Goal: Find specific page/section: Find specific page/section

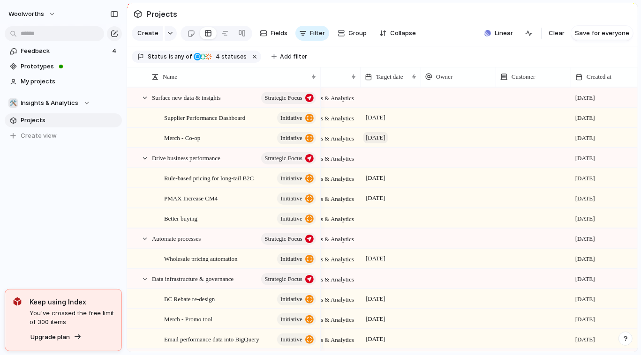
scroll to position [0, 67]
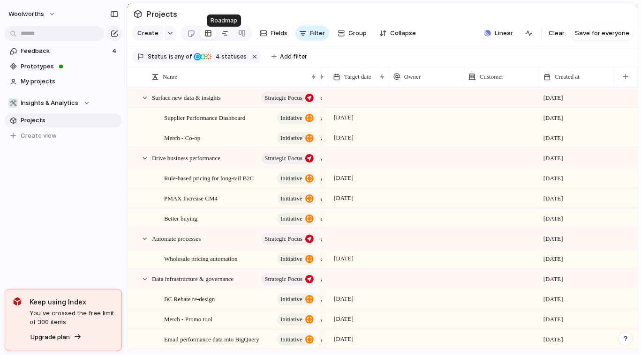
click at [218, 35] on link at bounding box center [225, 33] width 17 height 15
